Goal: Task Accomplishment & Management: Complete application form

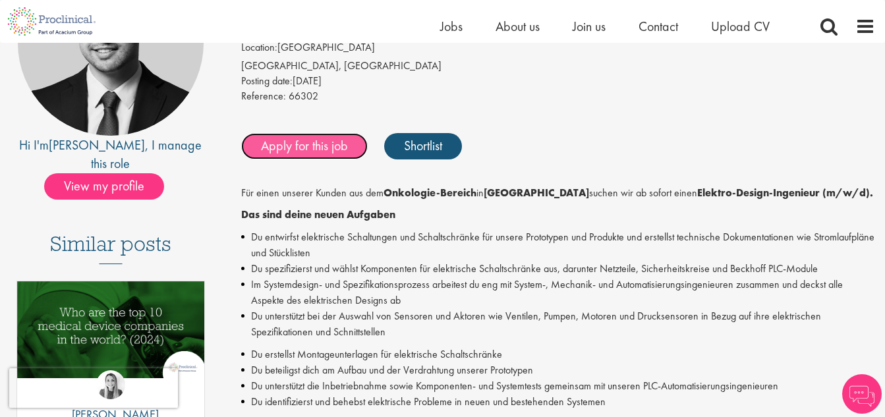
click at [314, 148] on link "Apply for this job" at bounding box center [304, 146] width 126 height 26
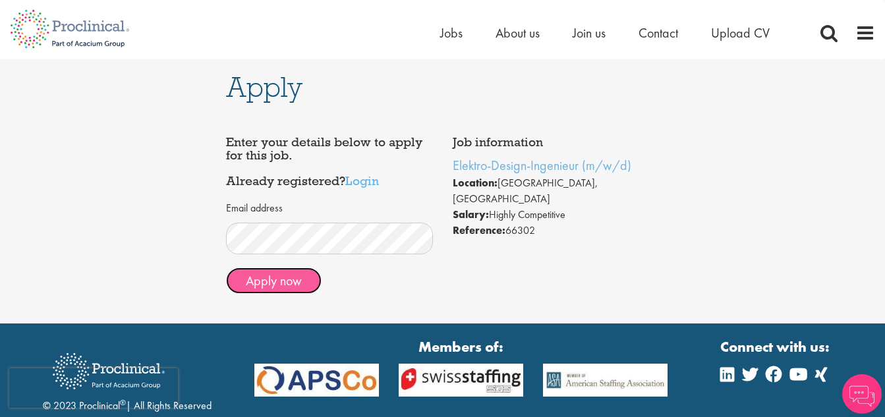
click at [265, 278] on button "Apply now" at bounding box center [274, 280] width 96 height 26
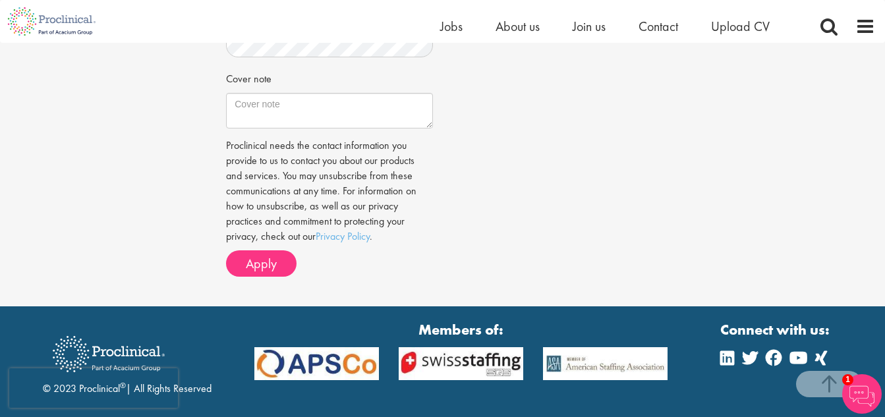
scroll to position [527, 0]
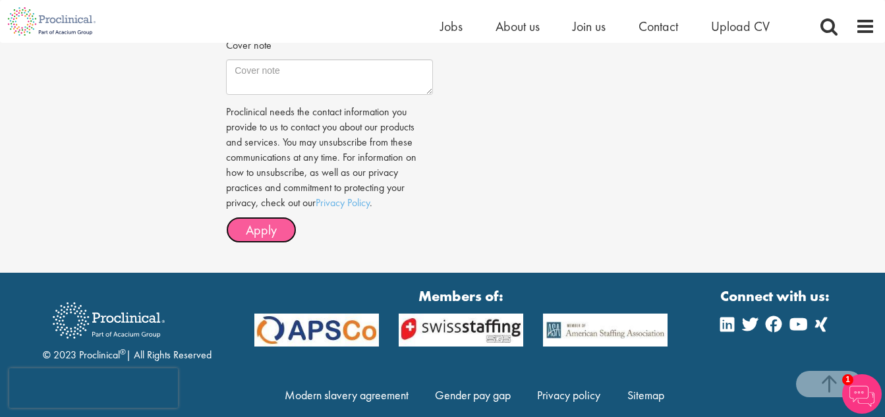
click at [277, 229] on span "Apply" at bounding box center [261, 229] width 31 height 17
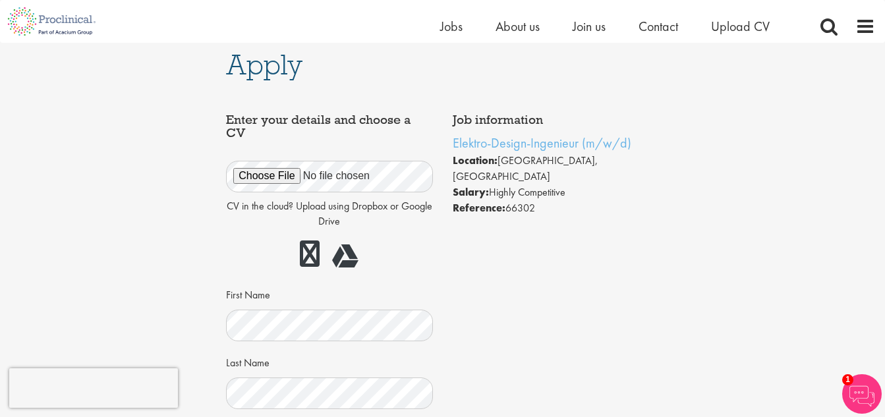
scroll to position [0, 0]
